Goal: Check status: Check status

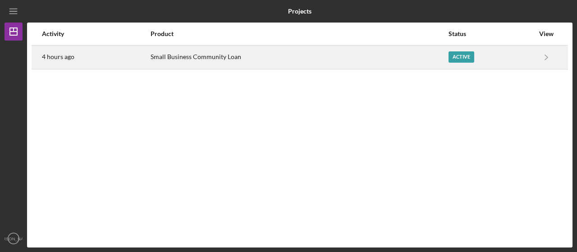
click at [293, 60] on div "Small Business Community Loan" at bounding box center [299, 57] width 297 height 23
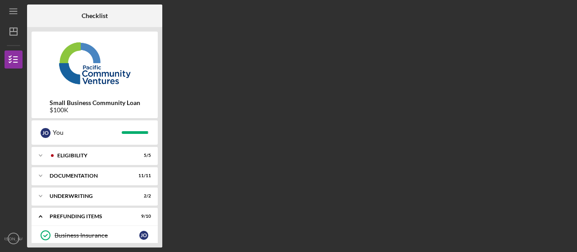
scroll to position [170, 0]
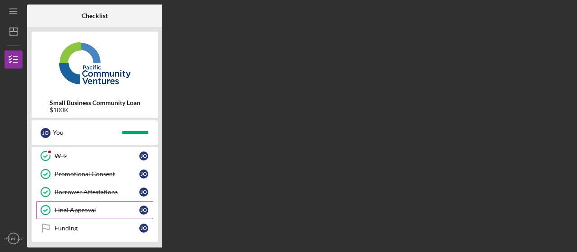
click at [78, 206] on div "Final Approval" at bounding box center [97, 209] width 85 height 7
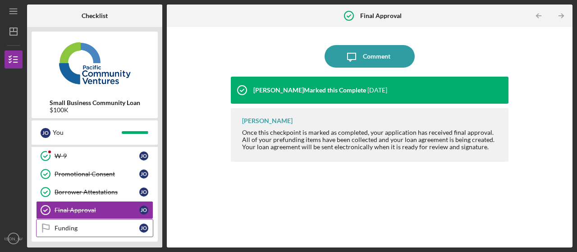
click at [77, 225] on div "Funding" at bounding box center [97, 228] width 85 height 7
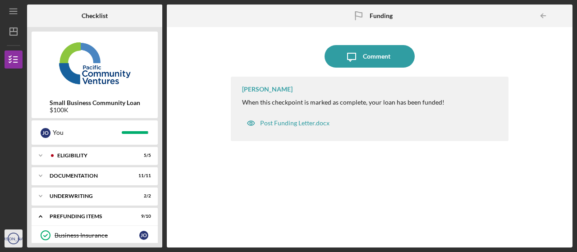
click at [7, 238] on icon "[PERSON_NAME]" at bounding box center [14, 238] width 18 height 23
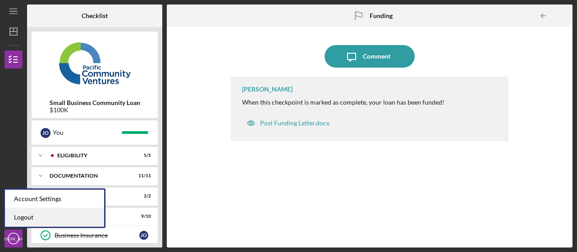
click at [21, 216] on link "Logout" at bounding box center [54, 217] width 99 height 18
